Goal: Transaction & Acquisition: Purchase product/service

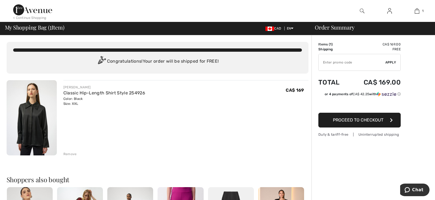
click at [380, 120] on span "Proceed to Checkout" at bounding box center [358, 120] width 50 height 5
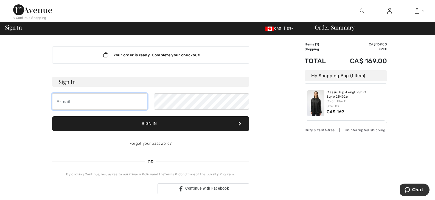
type input "vgeoffrion@videotron.ca"
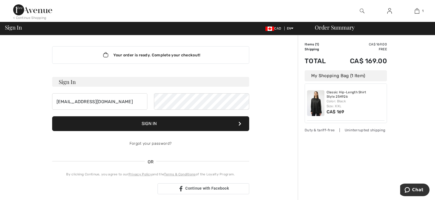
click at [151, 124] on button "Sign In" at bounding box center [150, 124] width 197 height 15
click at [239, 122] on icon at bounding box center [239, 124] width 3 height 4
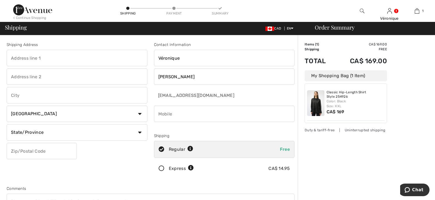
click at [67, 58] on input "text" at bounding box center [77, 58] width 141 height 16
type input "3535 ave Papineau"
type input "1513"
type input "[GEOGRAPHIC_DATA]"
select select "QC"
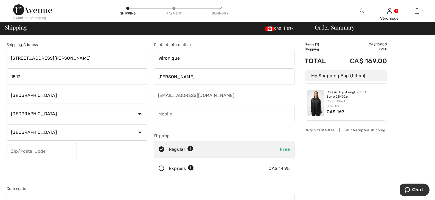
type input "H2K4J9"
type input "5143510131"
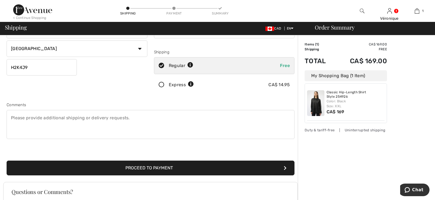
scroll to position [110, 0]
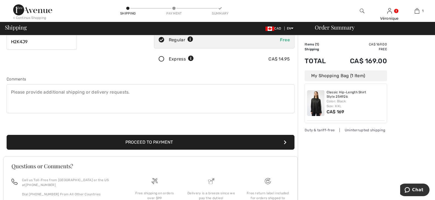
click at [175, 142] on button "Proceed to Payment" at bounding box center [151, 142] width 288 height 15
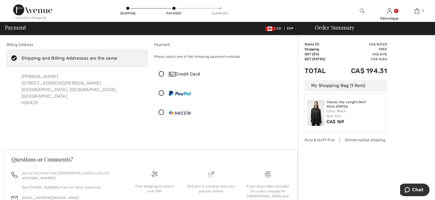
click at [161, 73] on icon at bounding box center [161, 75] width 15 height 6
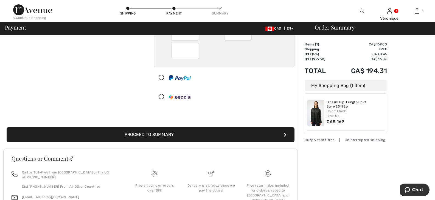
scroll to position [82, 0]
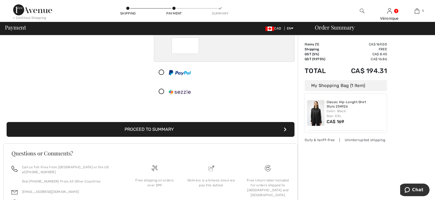
click at [240, 131] on button "Proceed to Summary" at bounding box center [151, 129] width 288 height 15
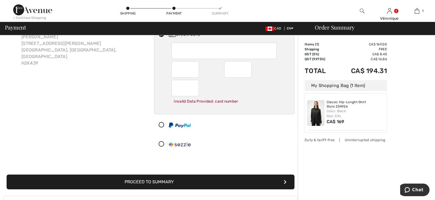
scroll to position [49, 0]
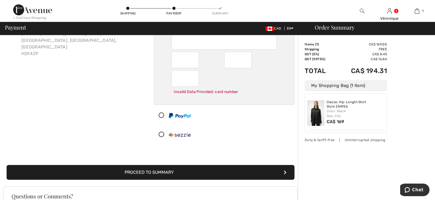
click at [202, 172] on button "Proceed to Summary" at bounding box center [151, 172] width 288 height 15
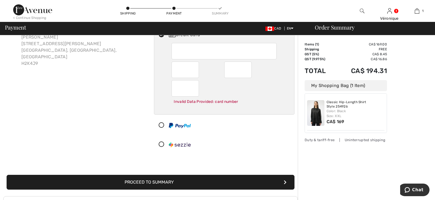
scroll to position [104, 0]
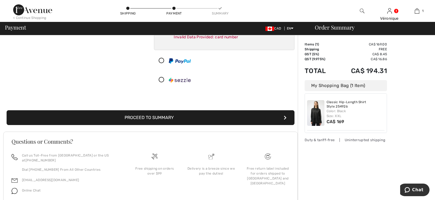
click at [220, 121] on button "Proceed to Summary" at bounding box center [151, 118] width 288 height 15
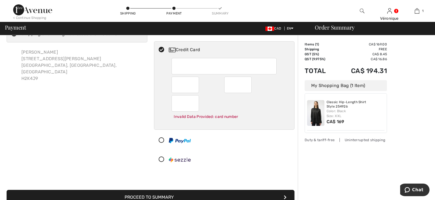
scroll to position [22, 0]
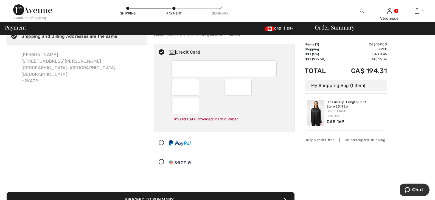
click at [235, 111] on div "Invalid Data Provided: card number" at bounding box center [223, 111] width 105 height 27
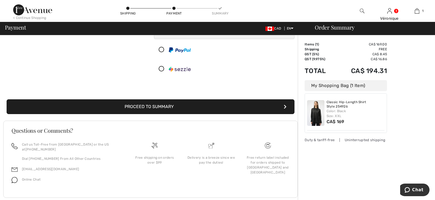
scroll to position [127, 0]
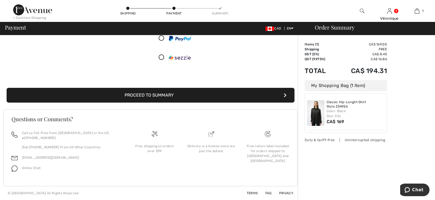
click at [219, 96] on button "Proceed to Summary" at bounding box center [151, 95] width 288 height 15
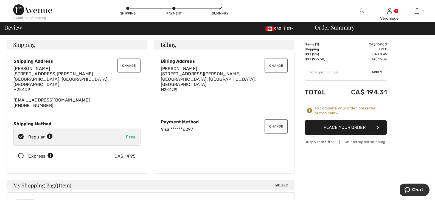
click at [350, 126] on button "Place Your Order" at bounding box center [345, 127] width 82 height 15
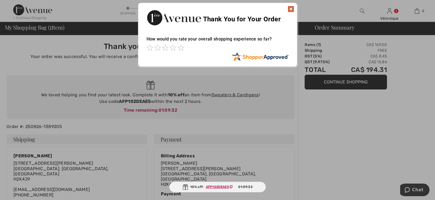
click at [276, 110] on div at bounding box center [217, 100] width 435 height 200
click at [290, 9] on img at bounding box center [290, 9] width 7 height 7
